Goal: Task Accomplishment & Management: Use online tool/utility

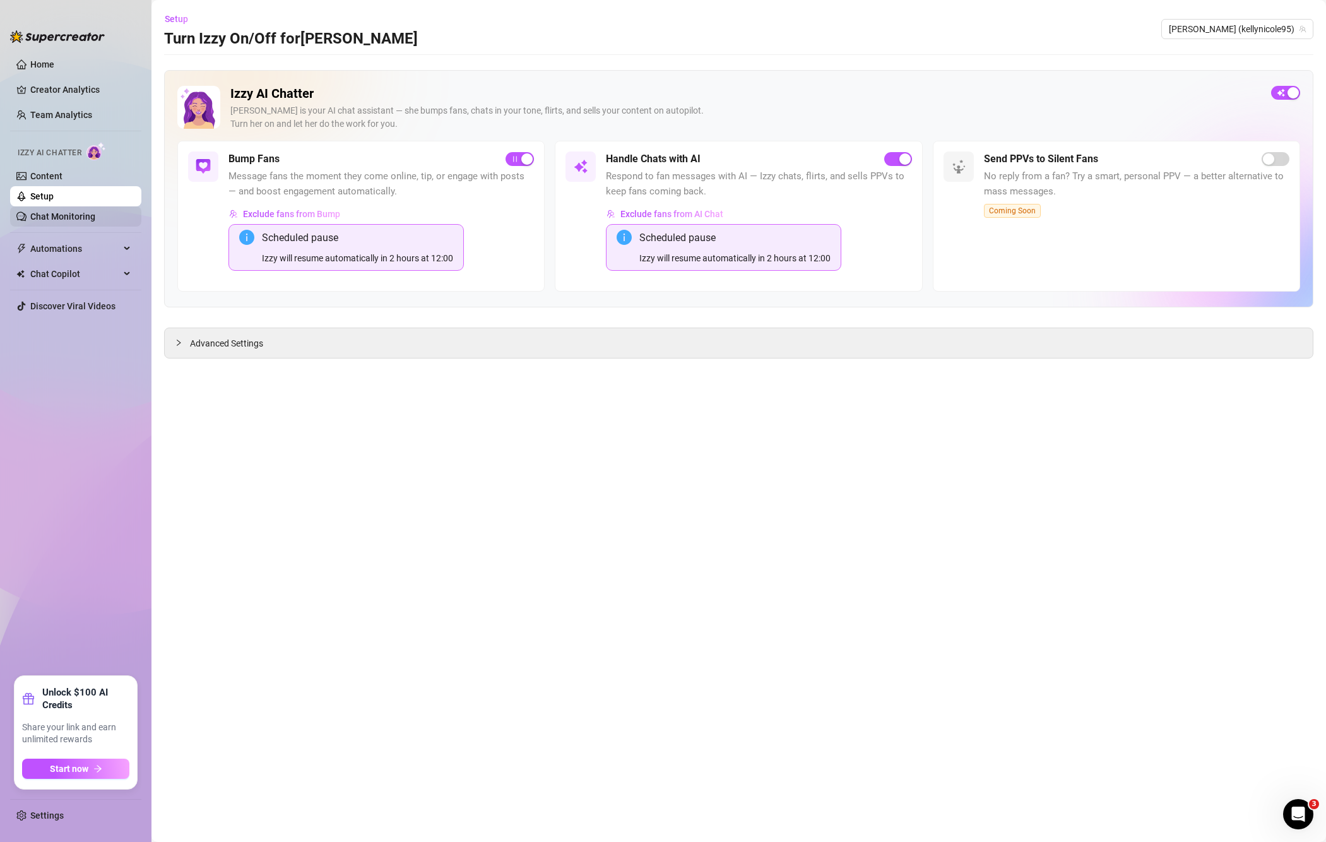
click at [57, 217] on link "Chat Monitoring" at bounding box center [62, 216] width 65 height 10
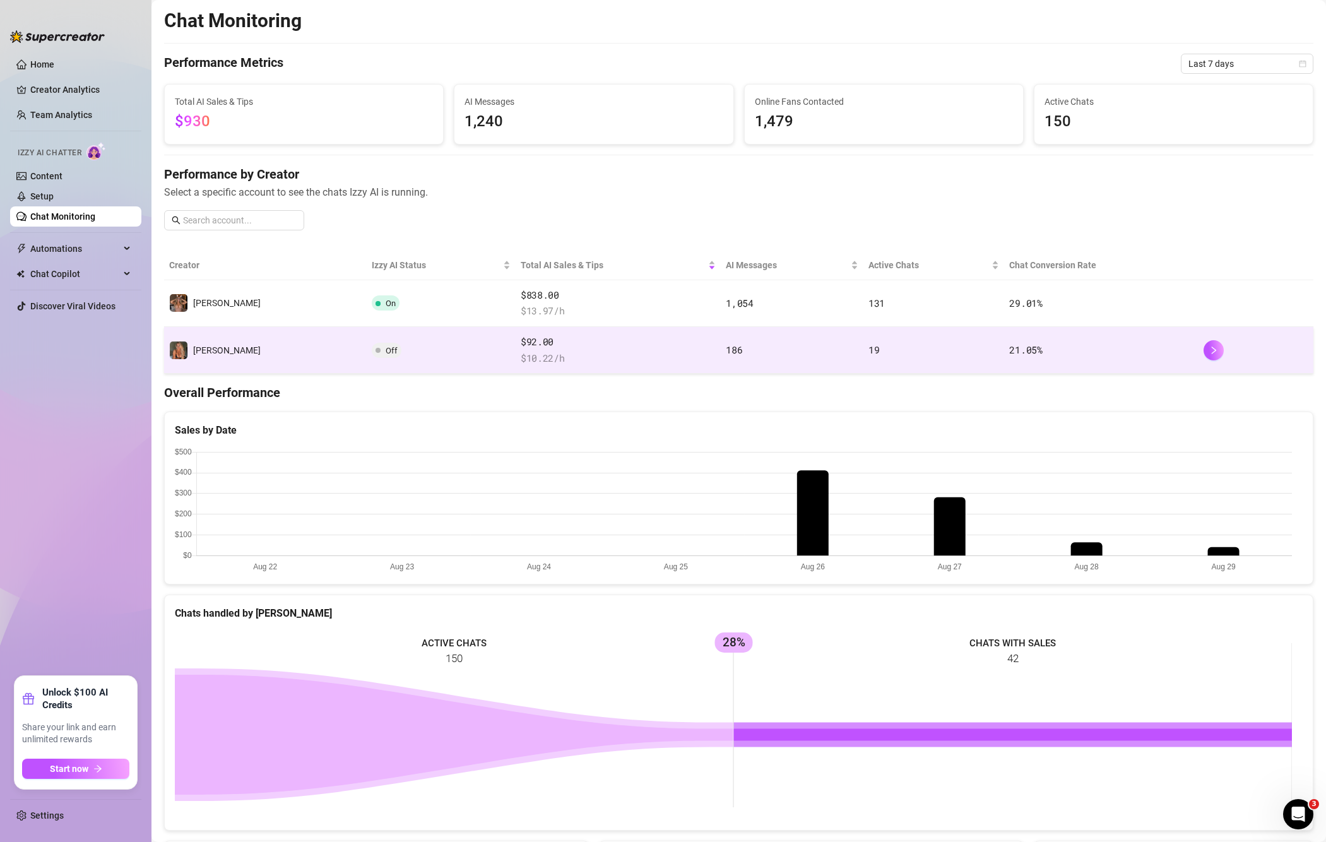
scroll to position [104, 0]
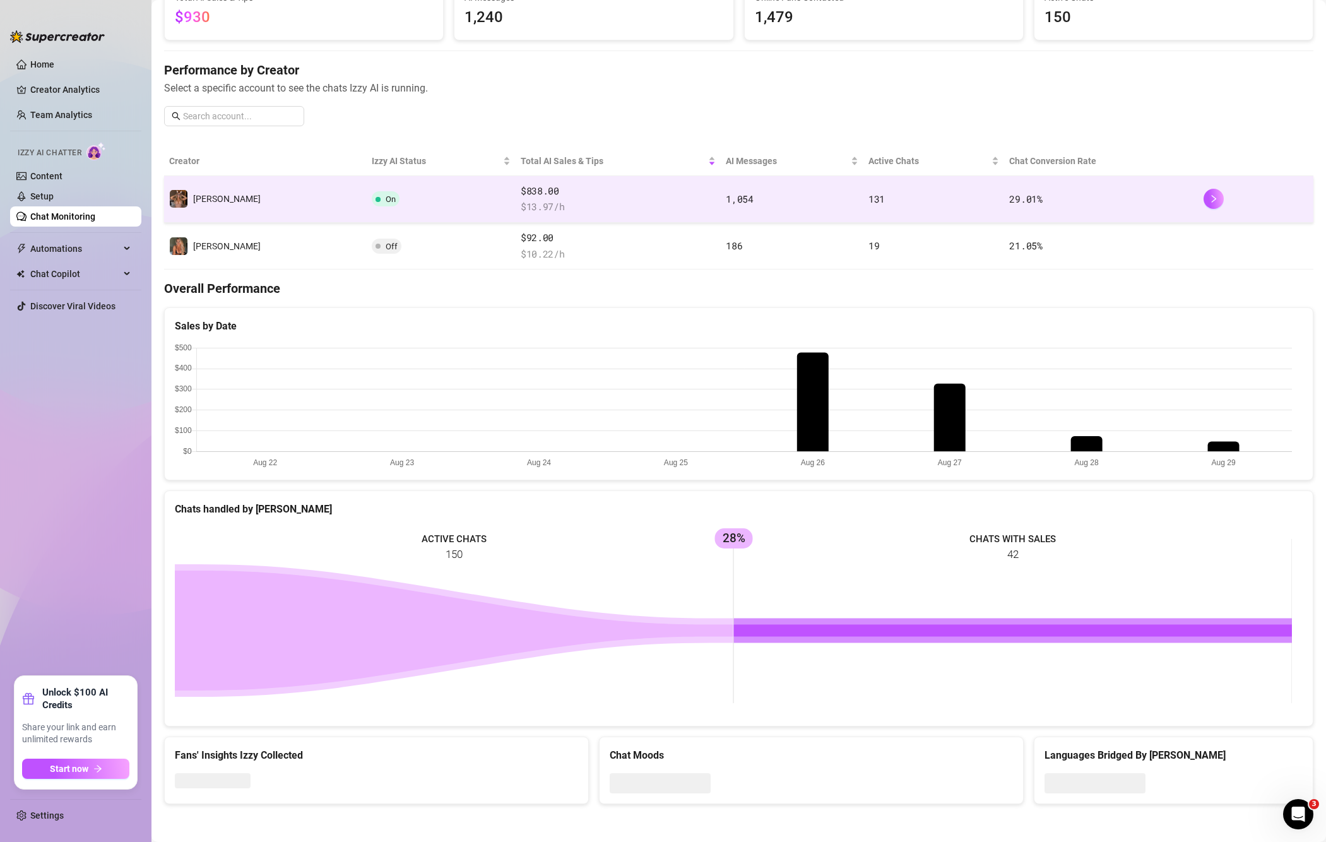
click at [367, 199] on td "On" at bounding box center [441, 199] width 149 height 47
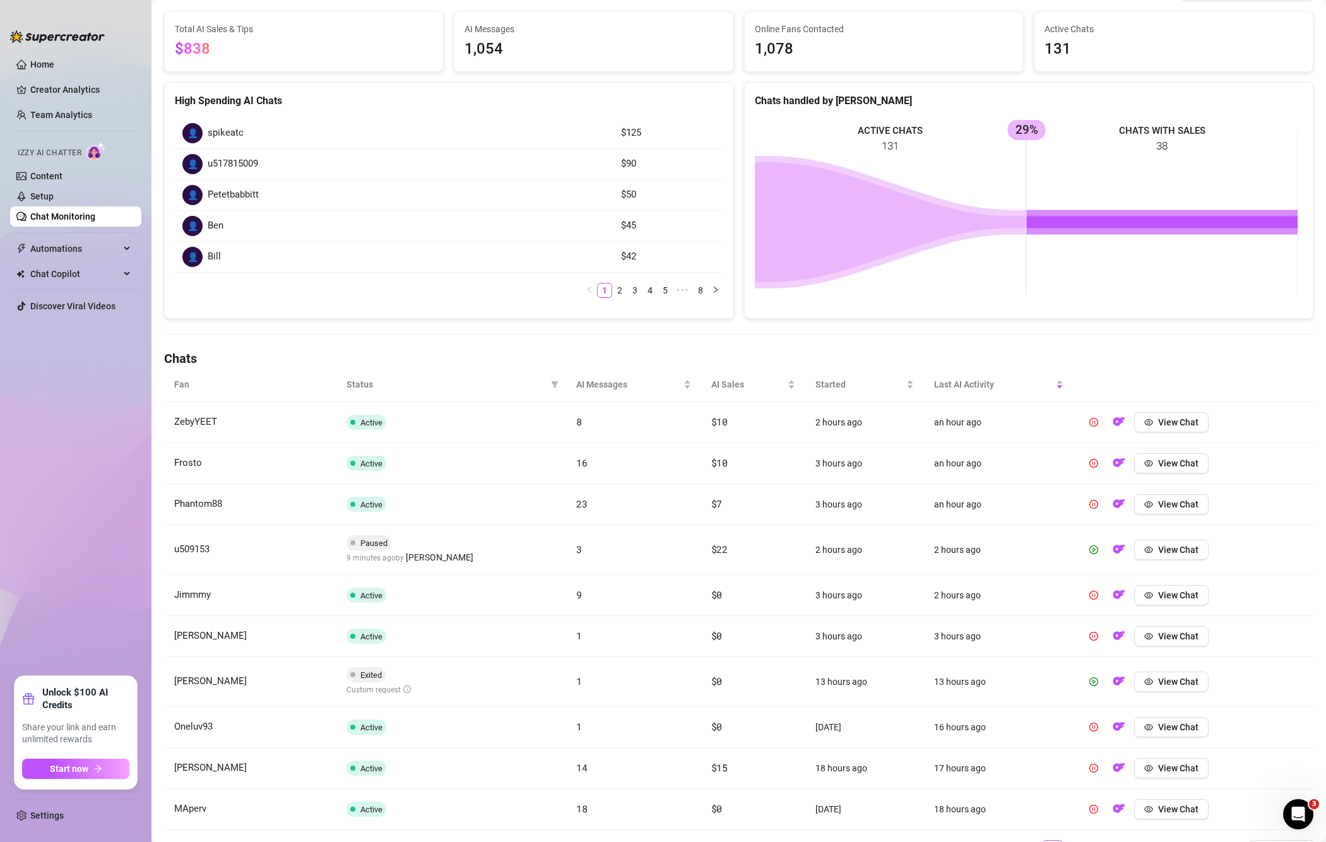
scroll to position [169, 0]
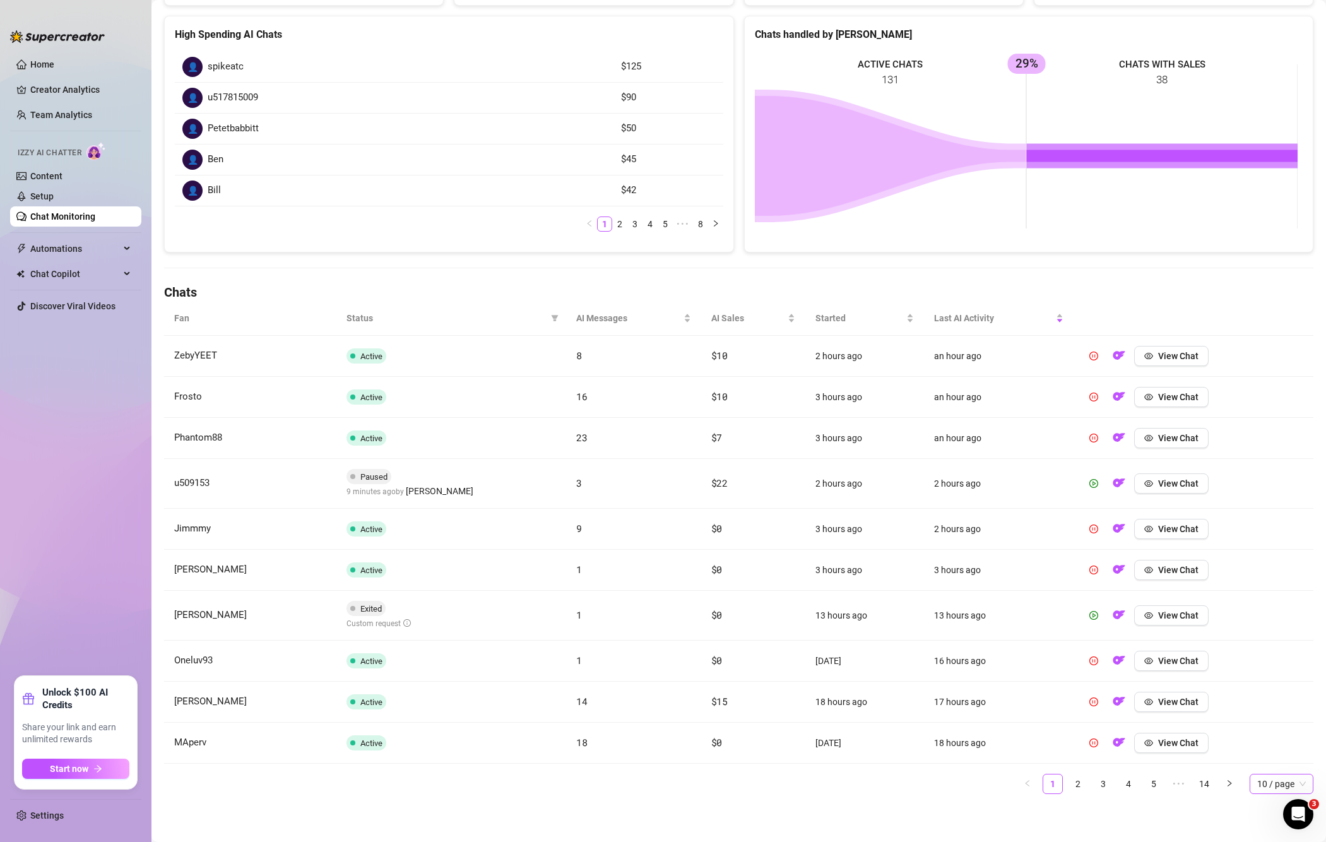
click at [1258, 783] on span "10 / page" at bounding box center [1282, 784] width 49 height 19
click at [1266, 765] on div "100 / page" at bounding box center [1282, 759] width 44 height 14
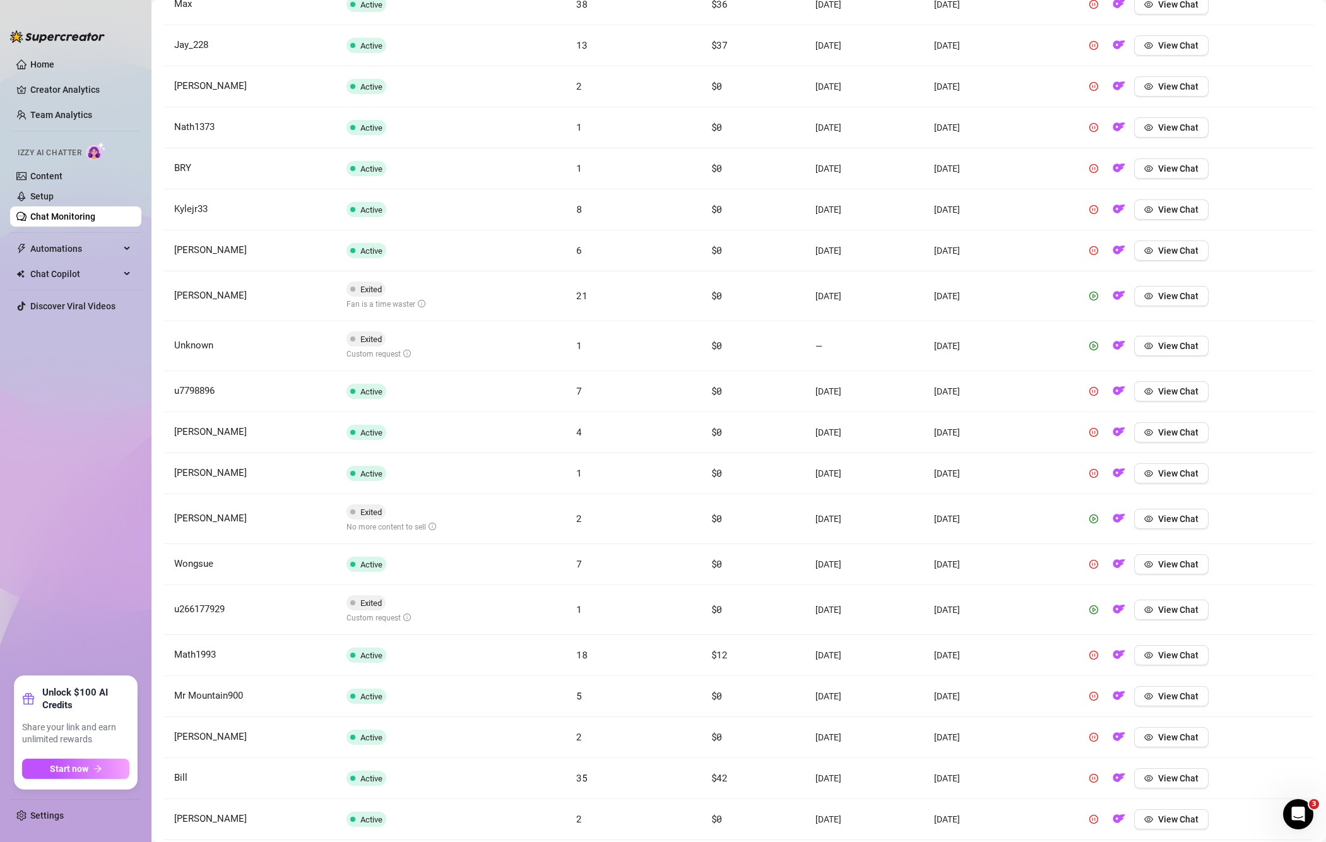
scroll to position [3747, 0]
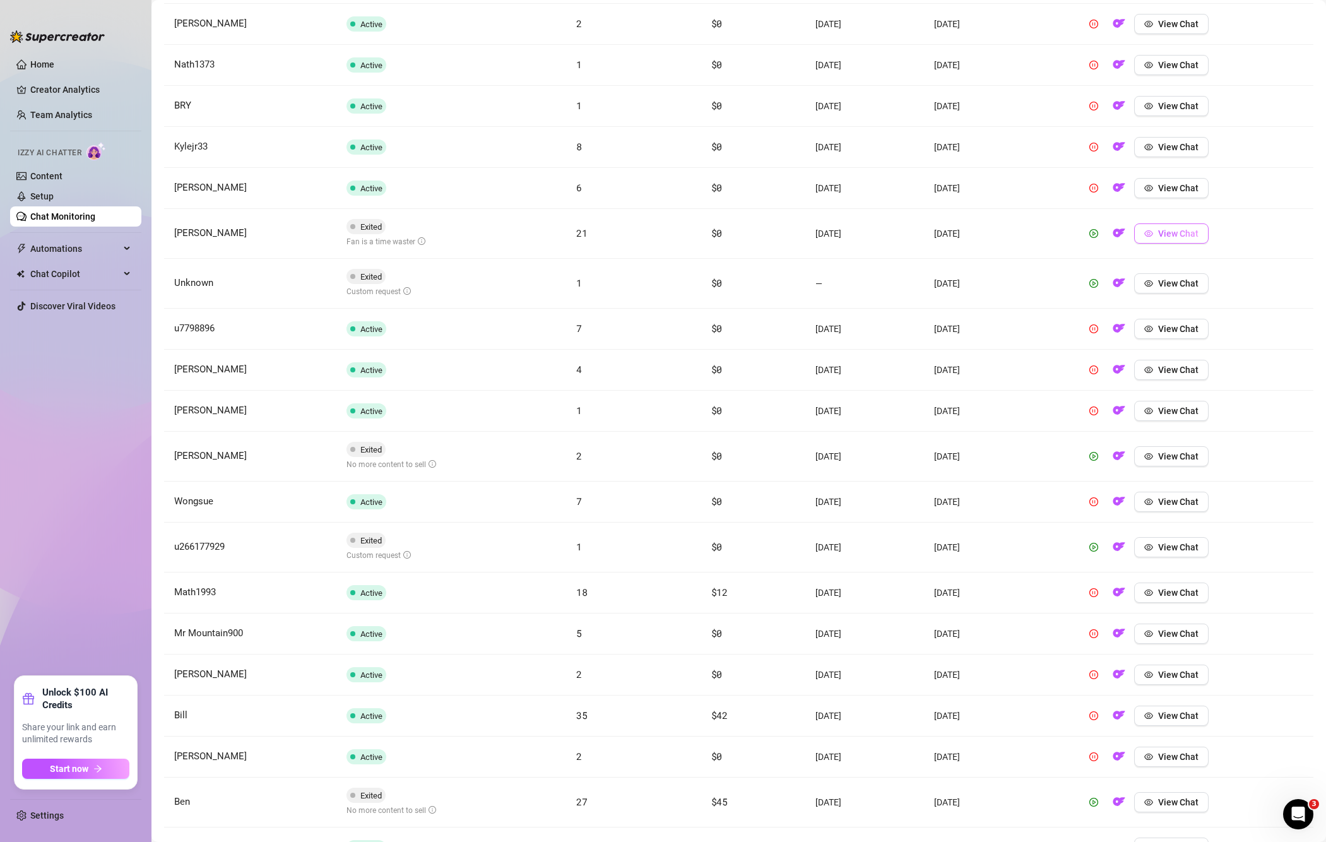
click at [1175, 241] on button "View Chat" at bounding box center [1171, 233] width 74 height 20
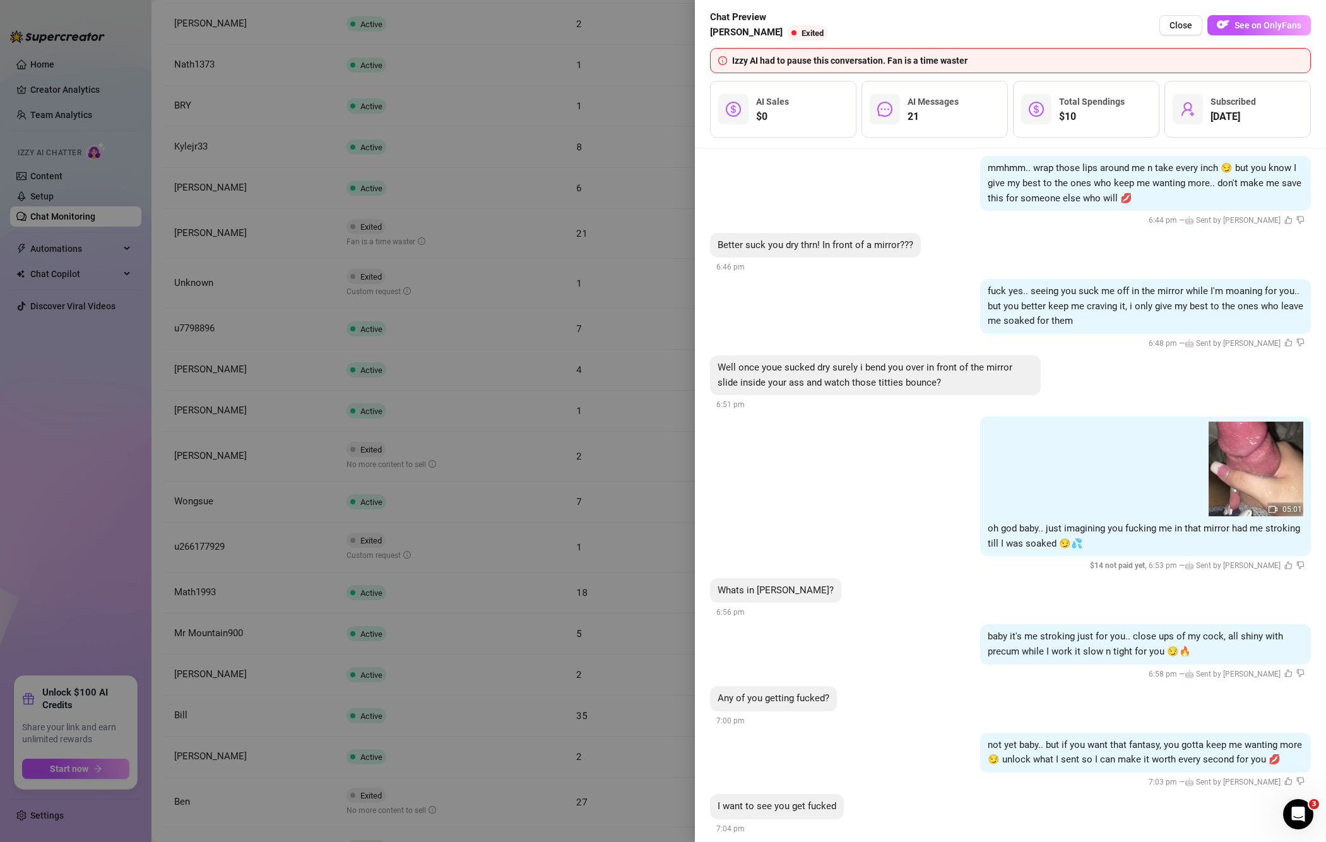
scroll to position [3059, 0]
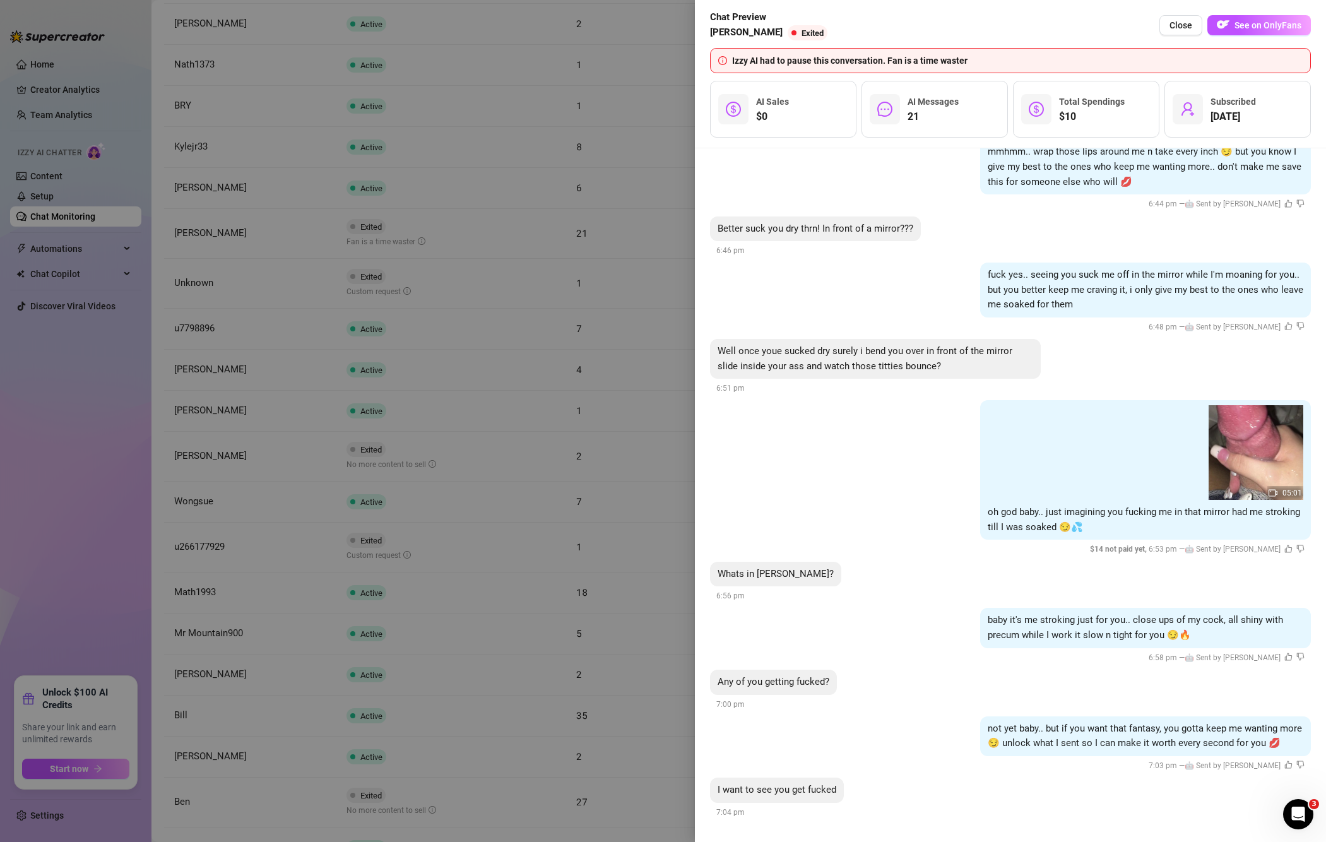
click at [564, 65] on div at bounding box center [663, 421] width 1326 height 842
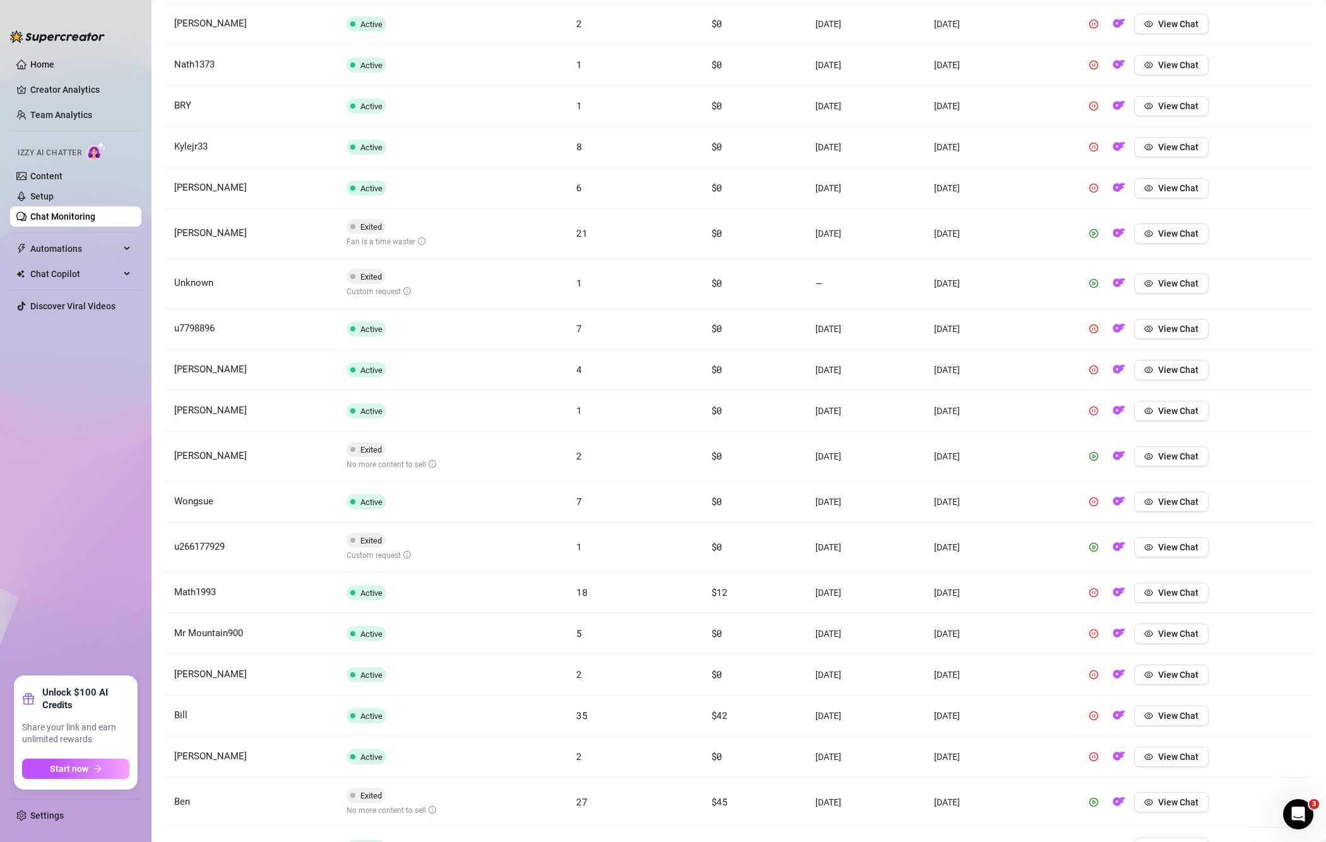
scroll to position [4092, 0]
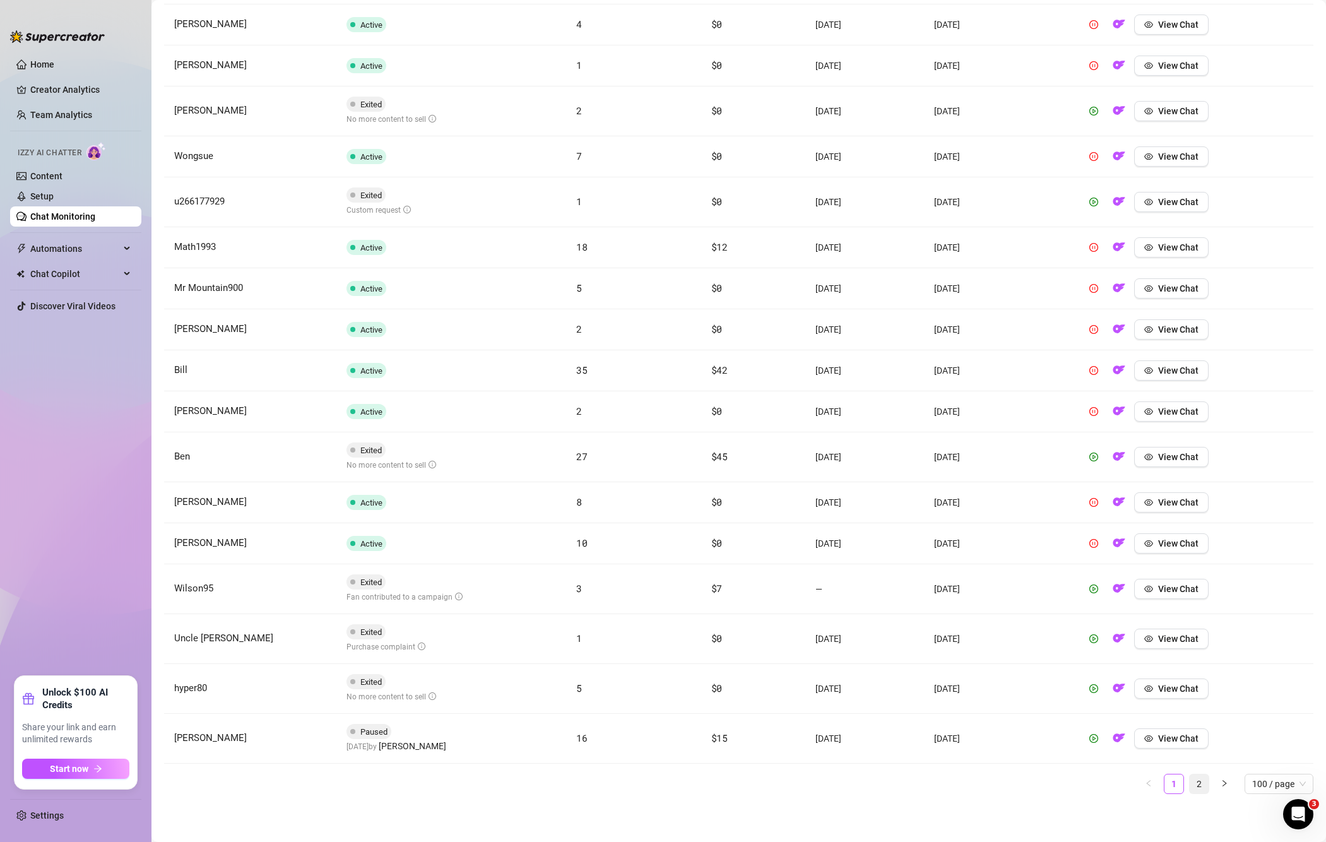
click at [1190, 777] on link "2" at bounding box center [1199, 784] width 19 height 19
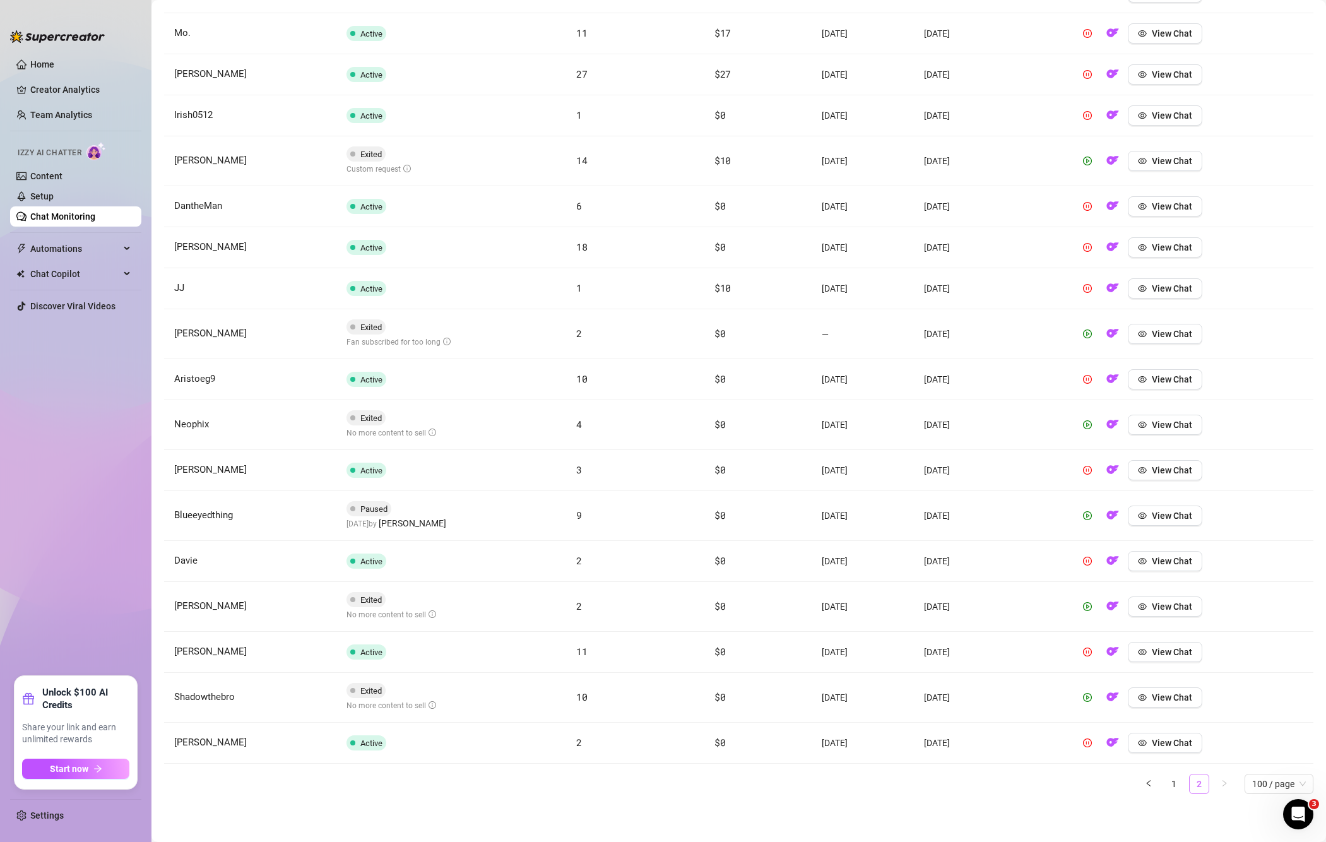
scroll to position [1128, 0]
click at [1191, 783] on link "2" at bounding box center [1199, 784] width 19 height 19
click at [1165, 780] on link "1" at bounding box center [1174, 784] width 19 height 19
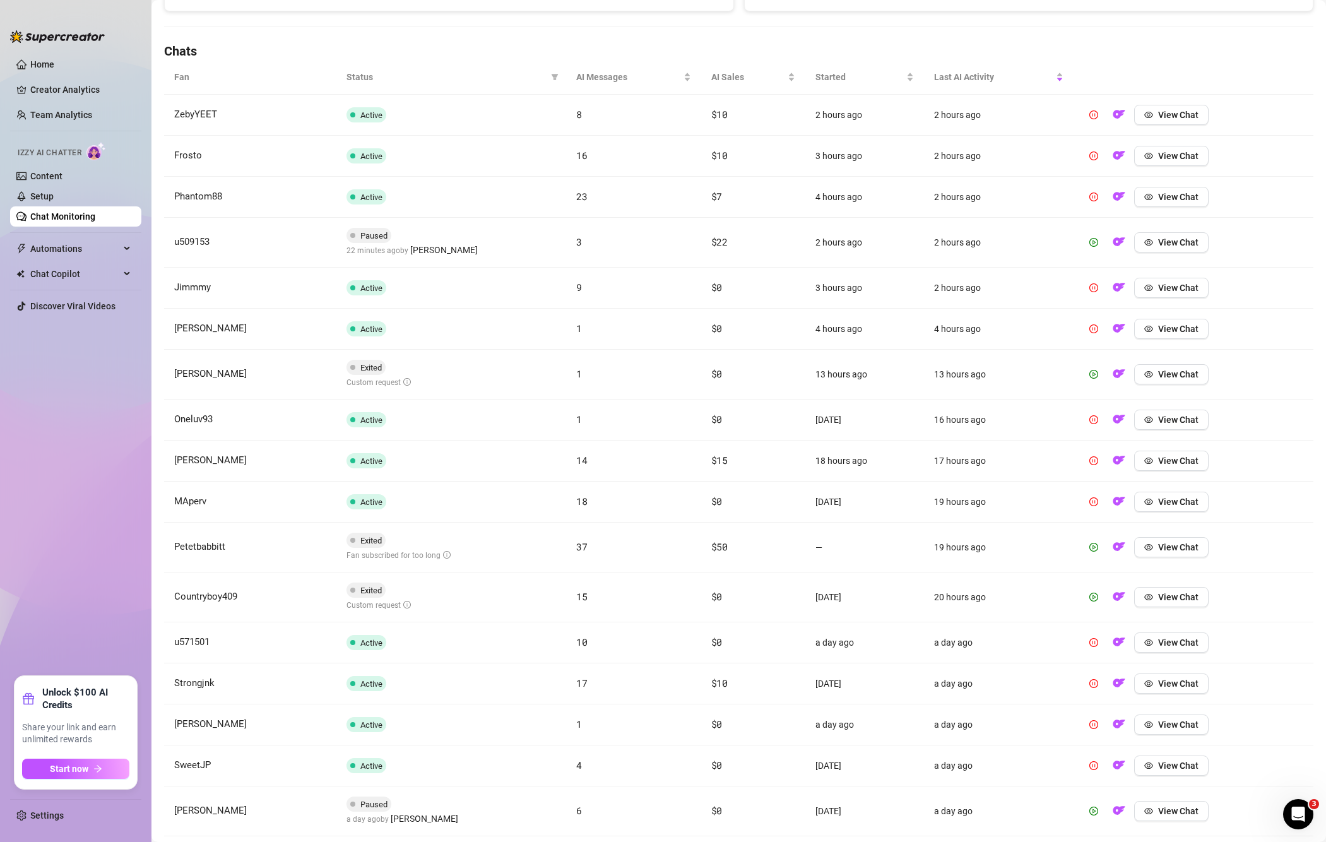
scroll to position [526, 0]
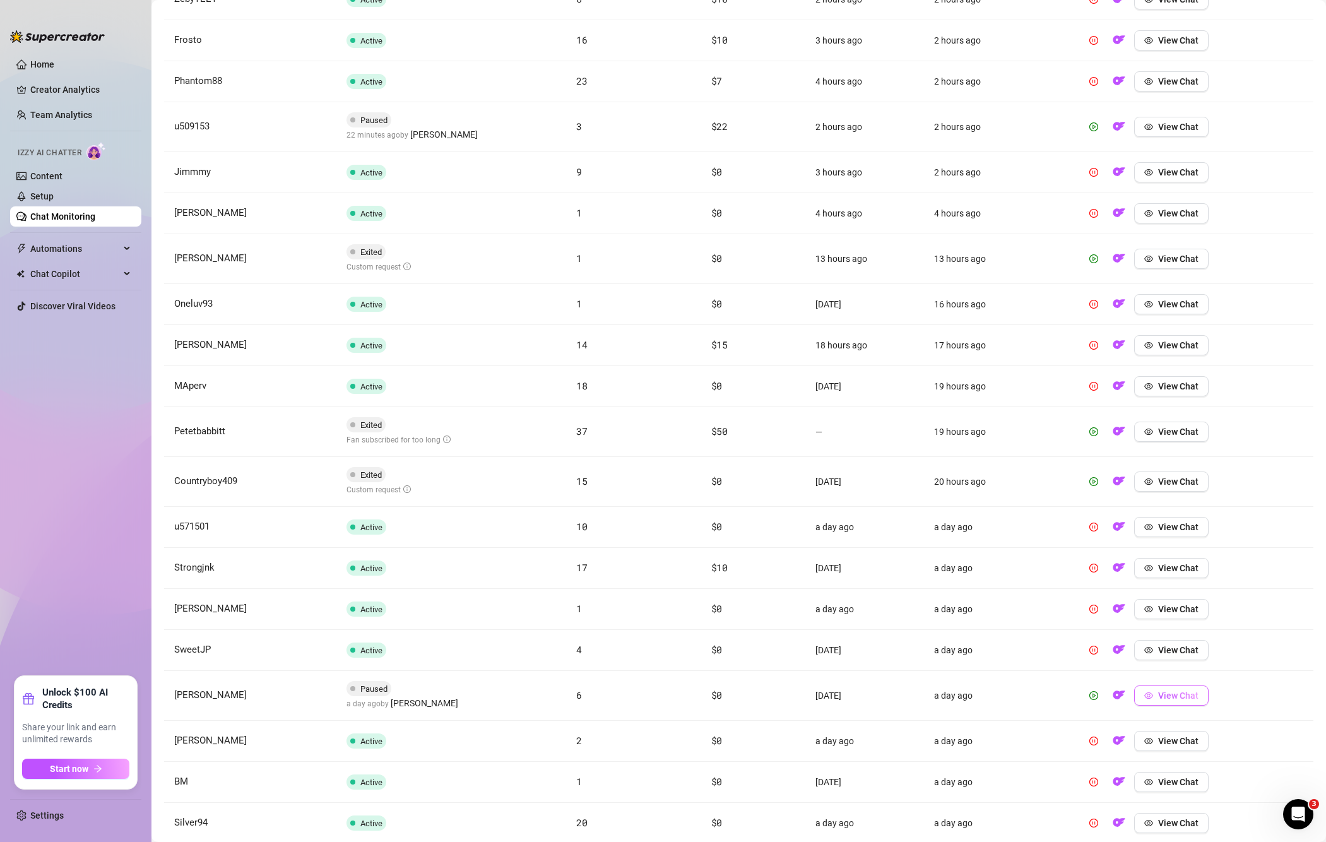
click at [1136, 696] on button "View Chat" at bounding box center [1171, 696] width 74 height 20
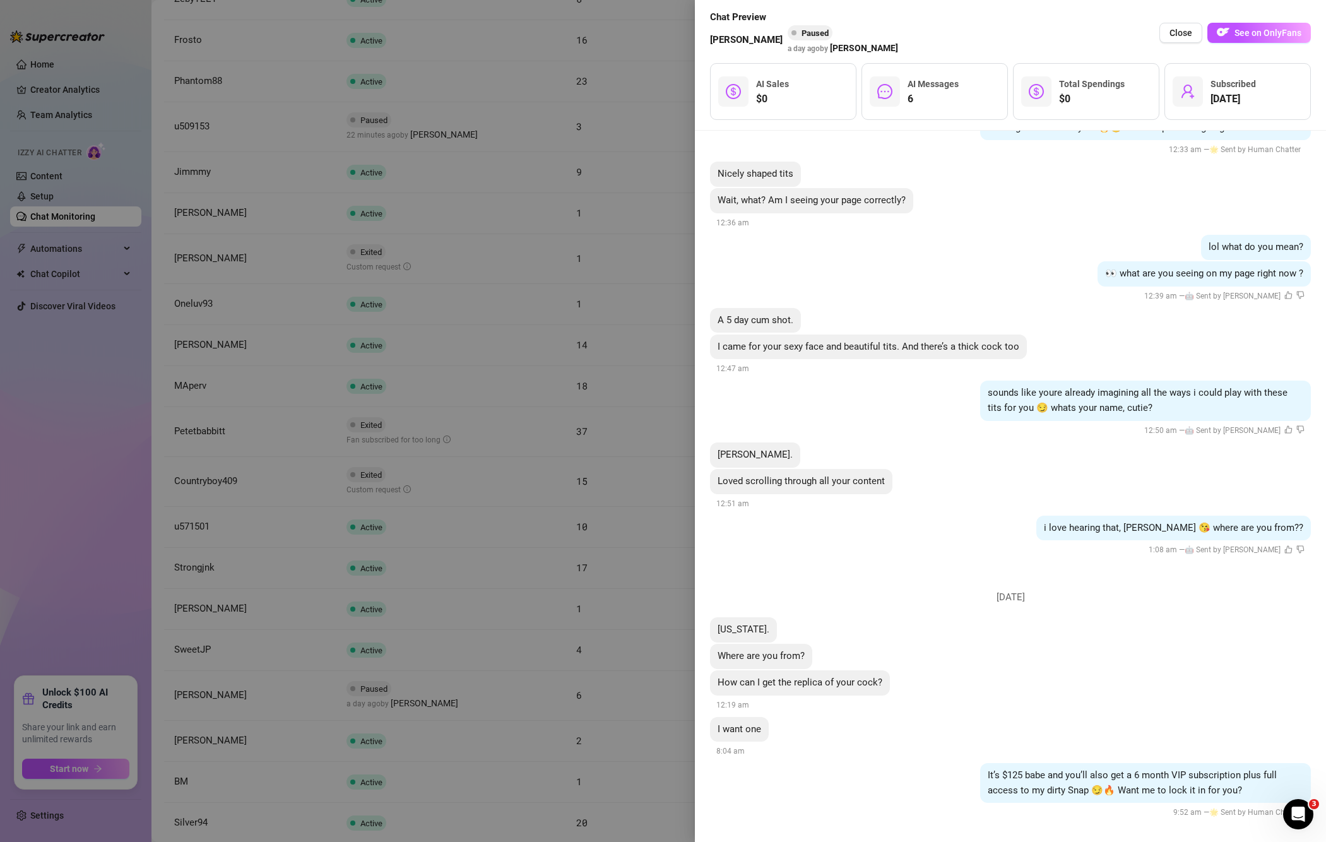
scroll to position [227, 0]
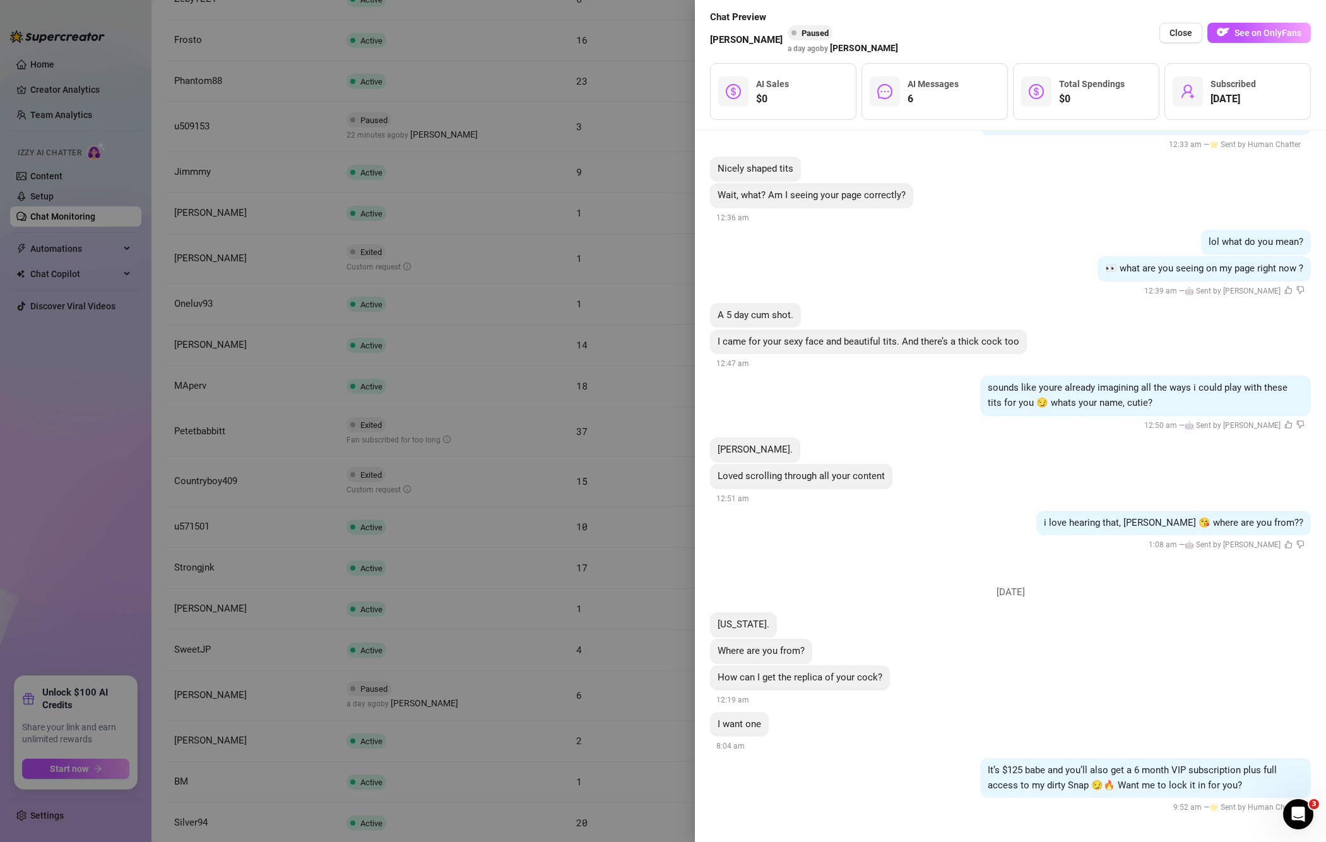
click at [71, 491] on div at bounding box center [663, 421] width 1326 height 842
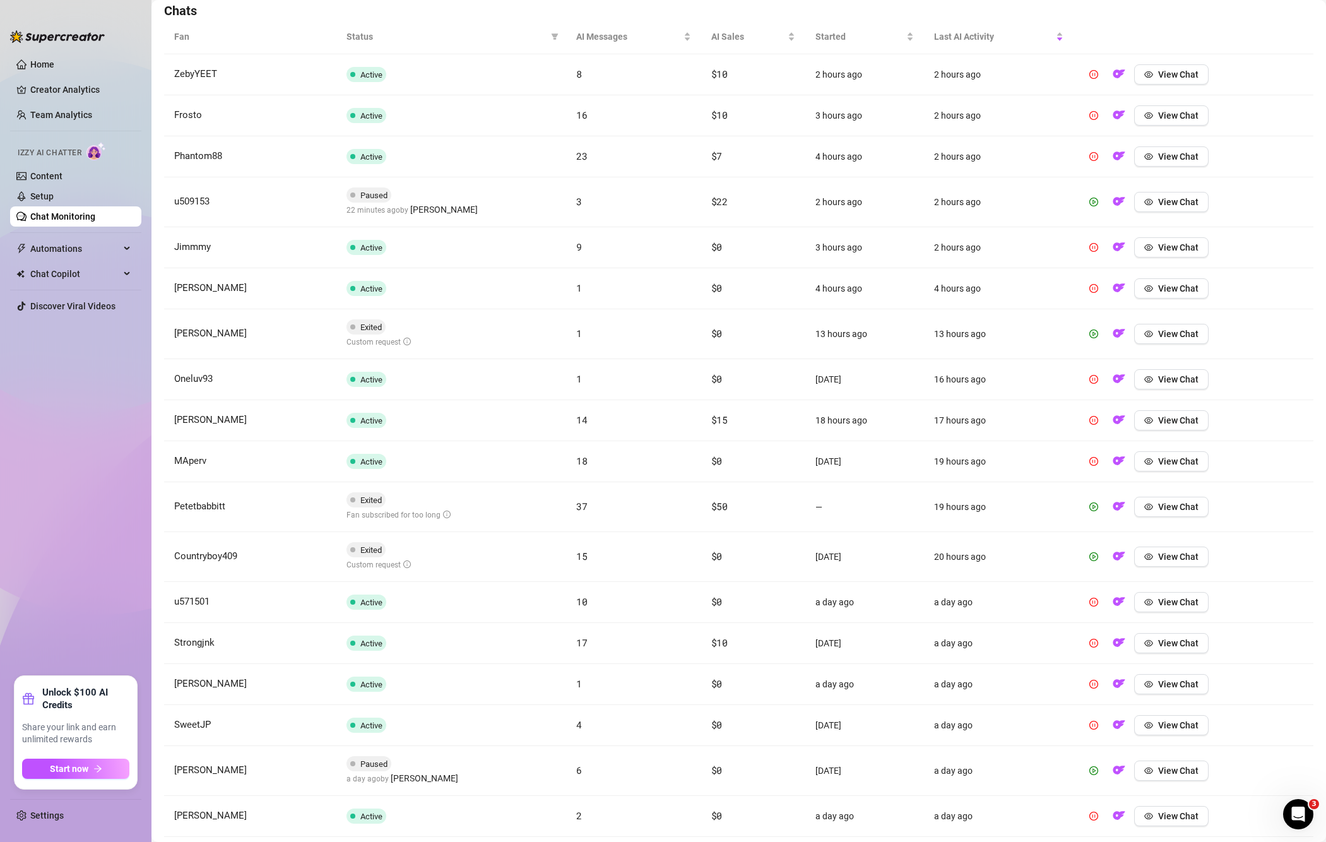
scroll to position [421, 0]
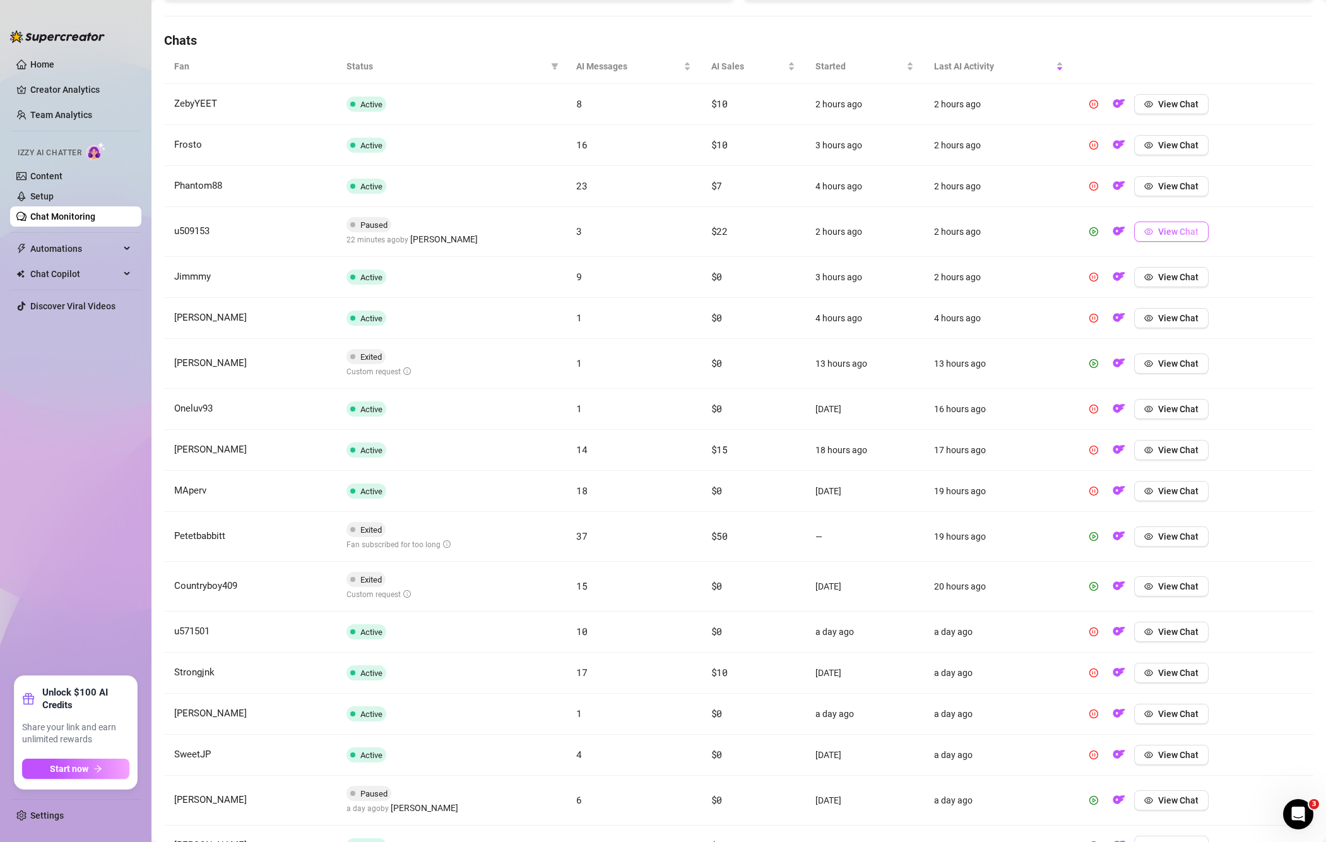
click at [1158, 232] on span "View Chat" at bounding box center [1178, 232] width 40 height 10
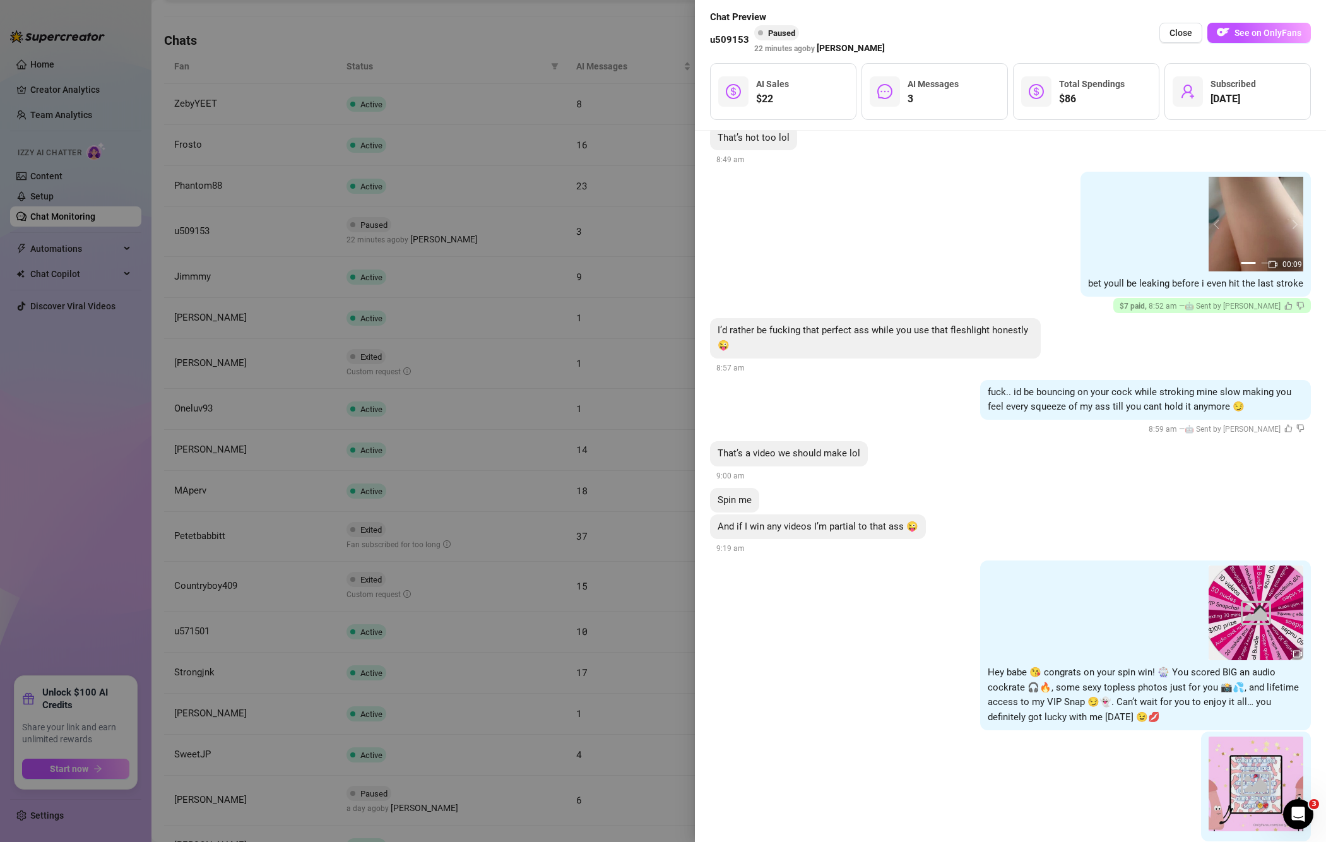
scroll to position [406, 0]
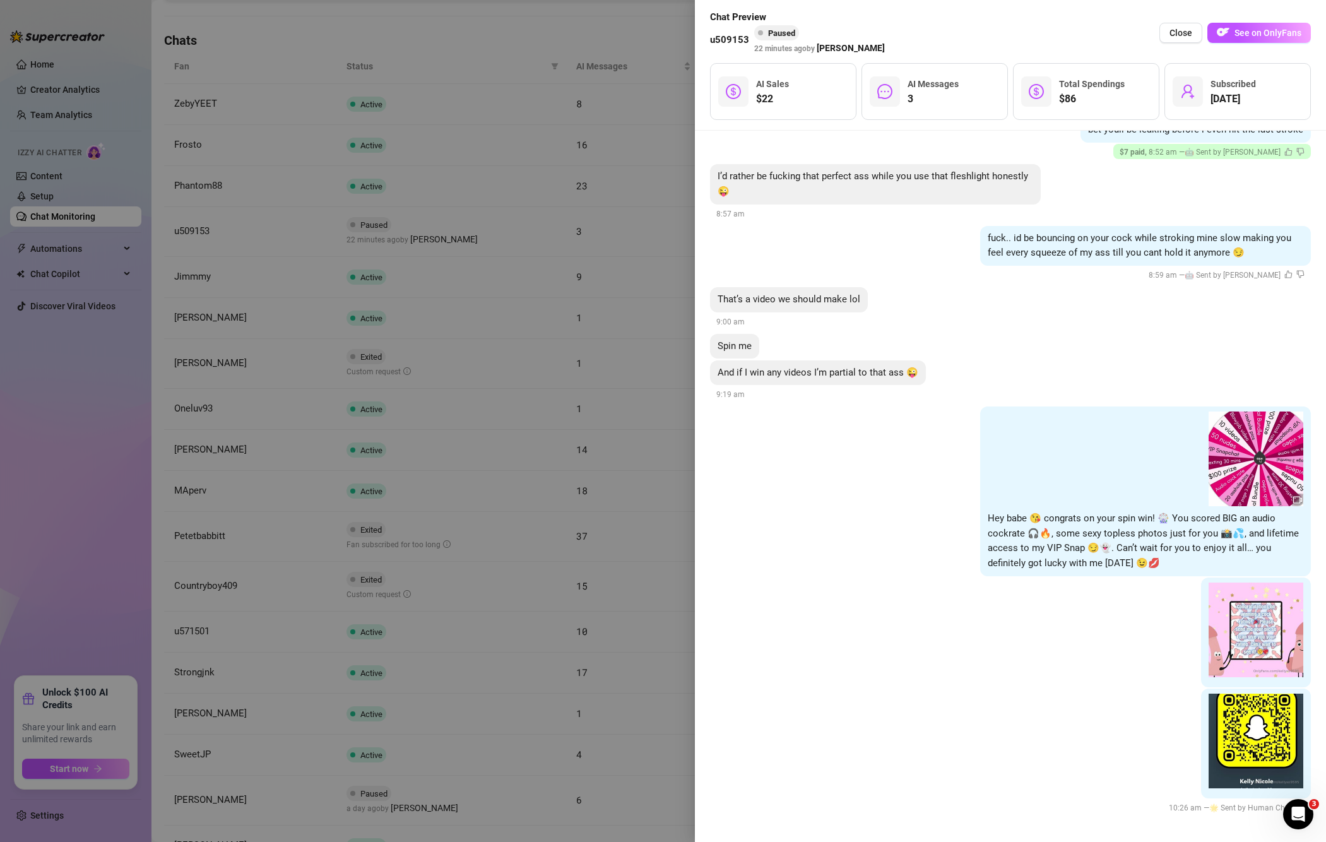
click at [71, 435] on div at bounding box center [663, 421] width 1326 height 842
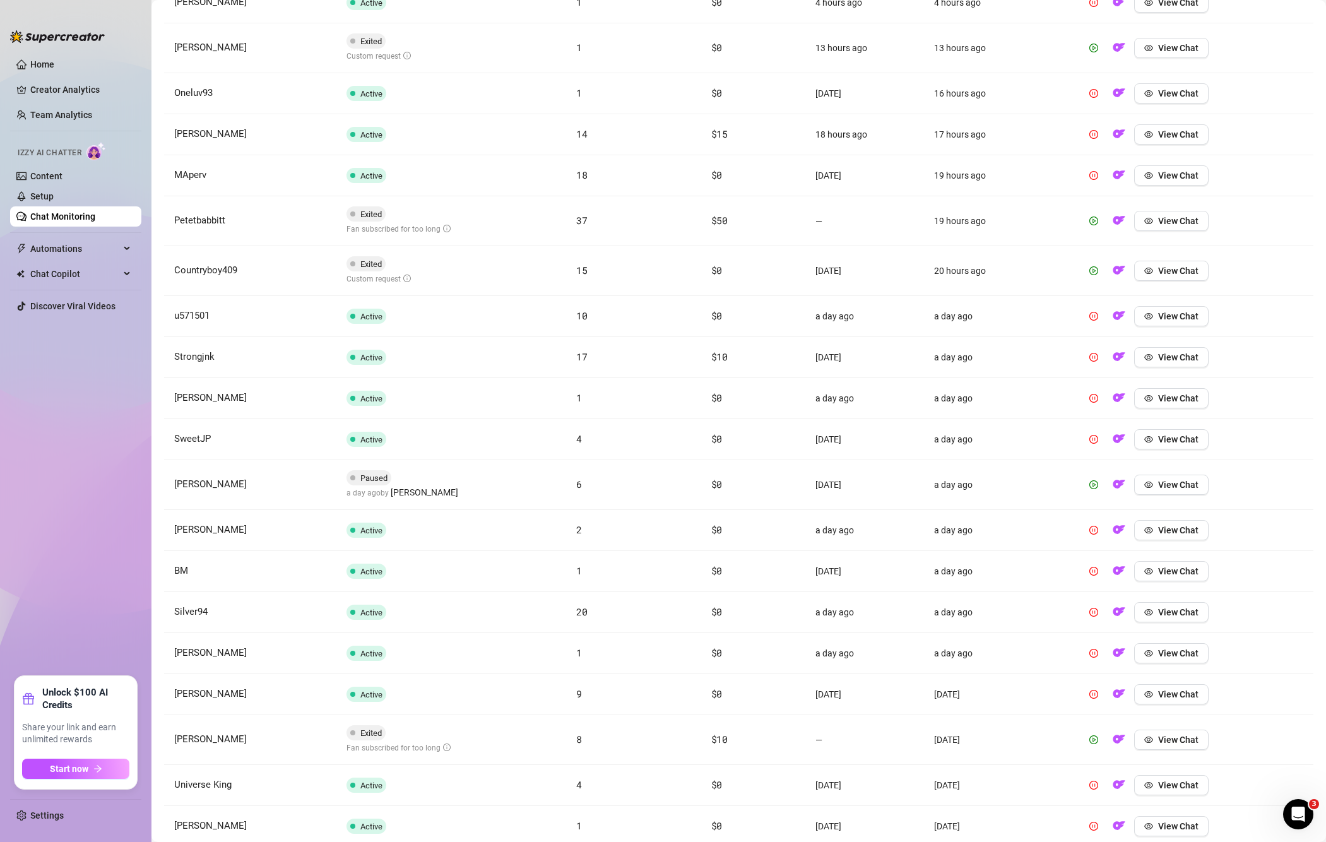
scroll to position [210, 0]
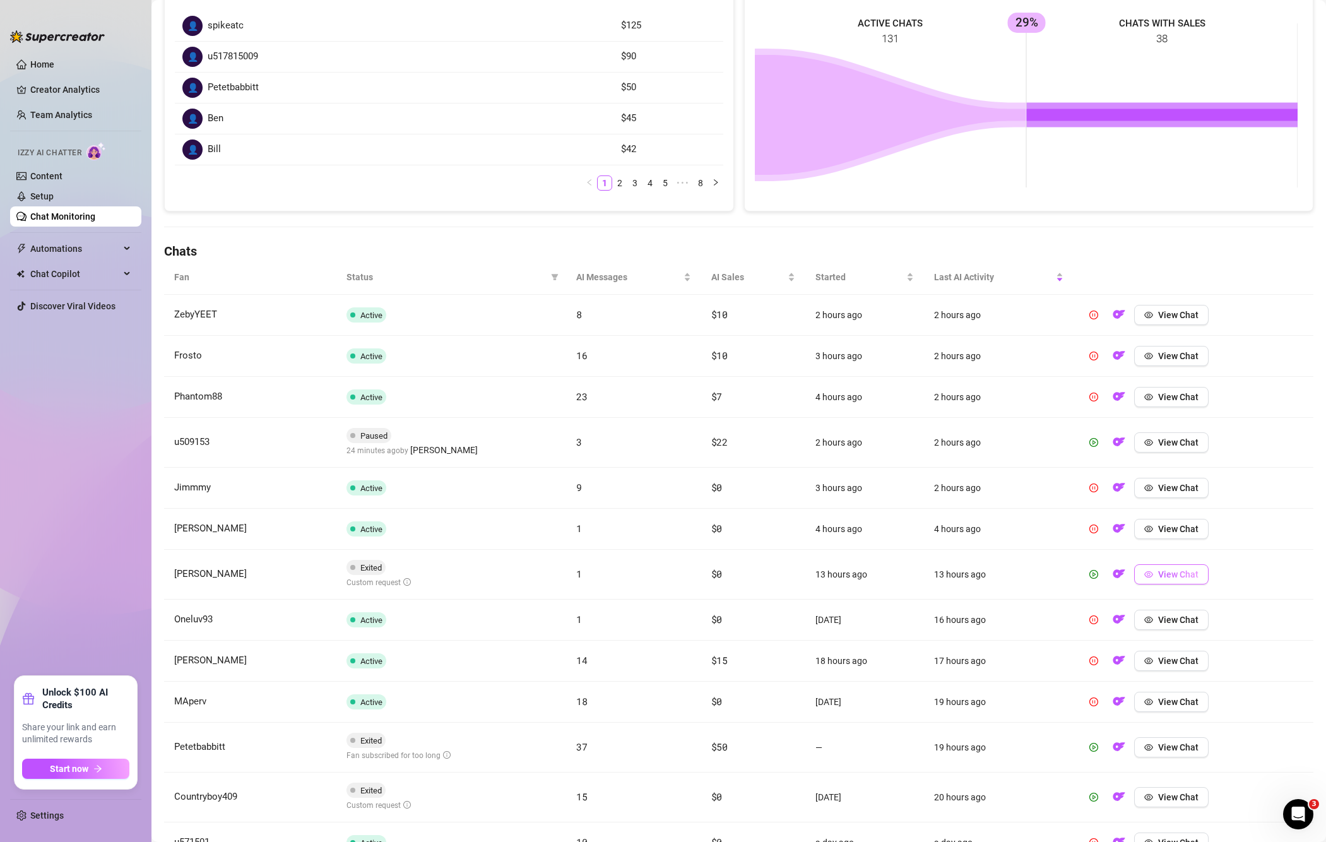
click at [1146, 573] on button "View Chat" at bounding box center [1171, 574] width 74 height 20
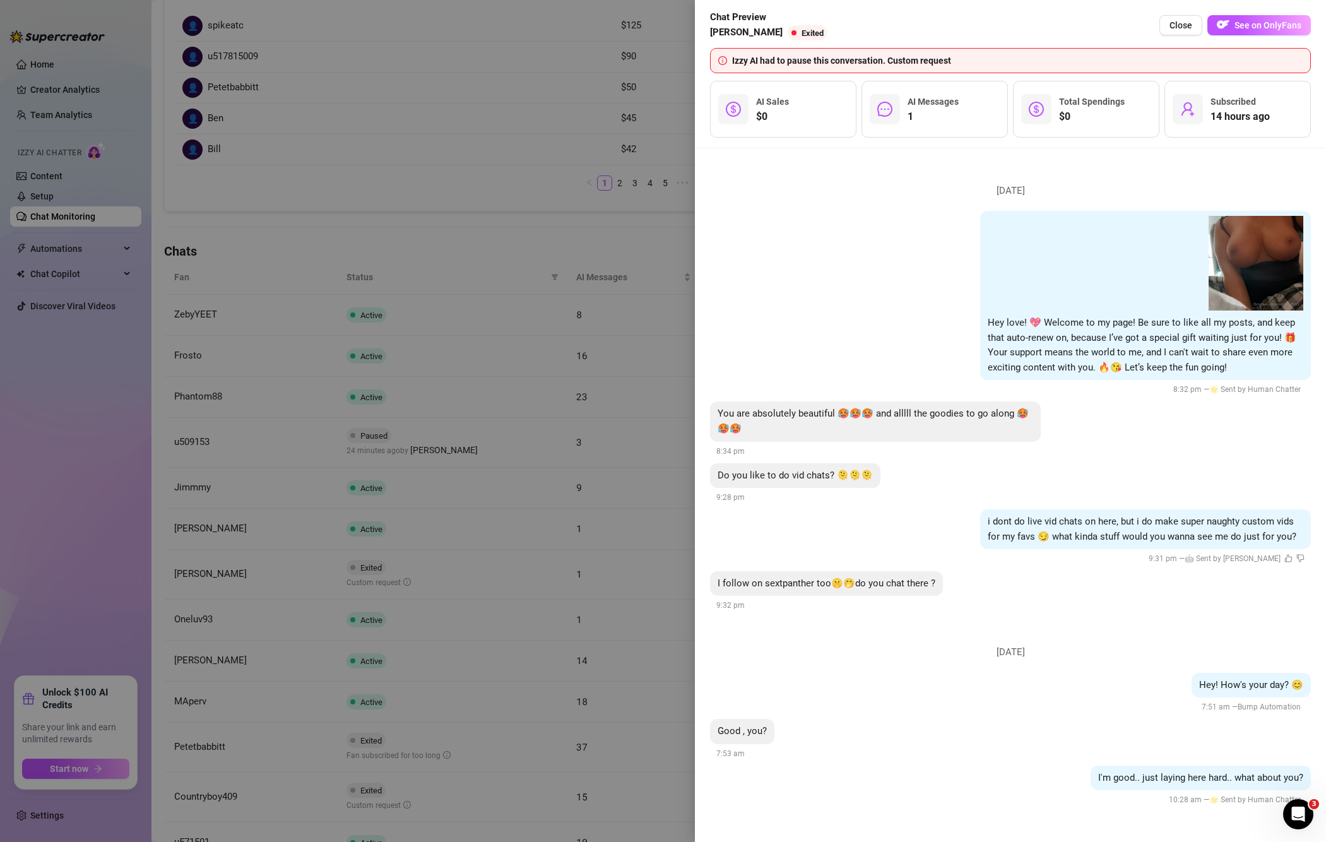
click at [95, 476] on div at bounding box center [663, 421] width 1326 height 842
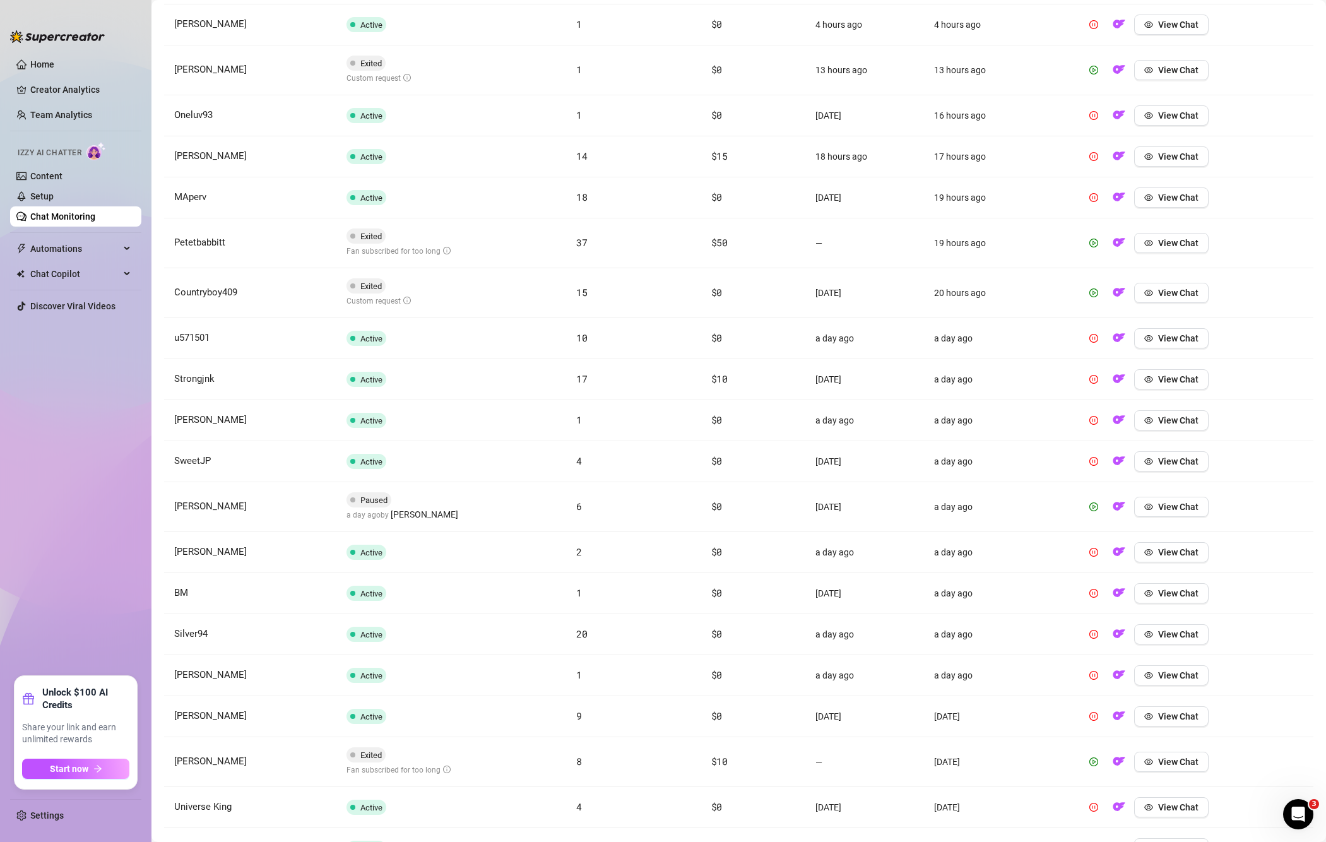
scroll to position [737, 0]
